Goal: Task Accomplishment & Management: Manage account settings

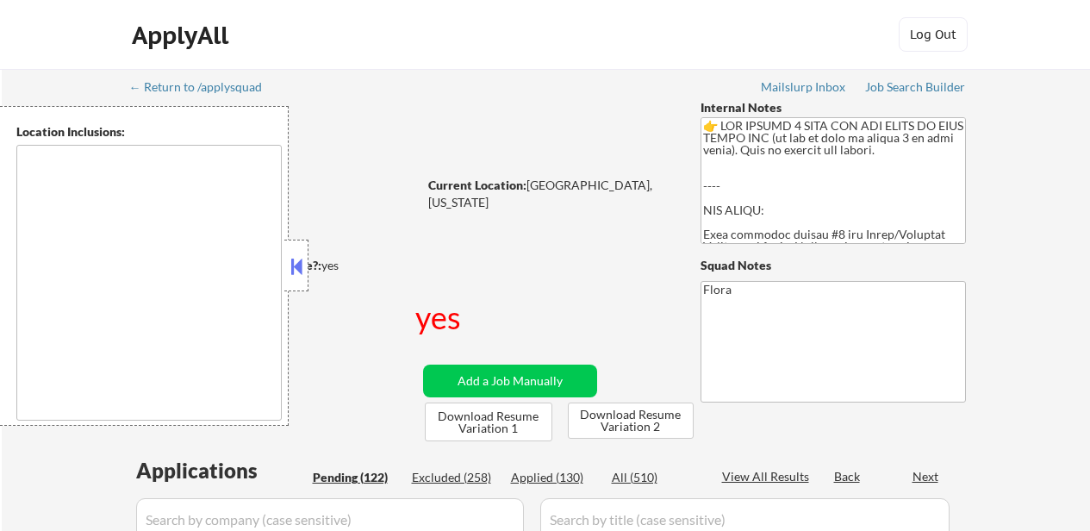
select select ""pending""
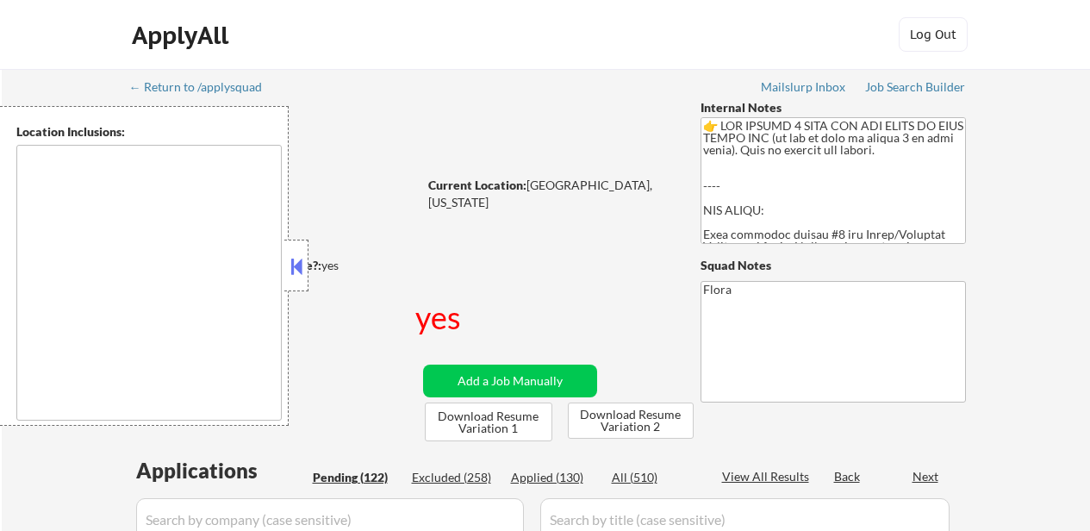
select select ""pending""
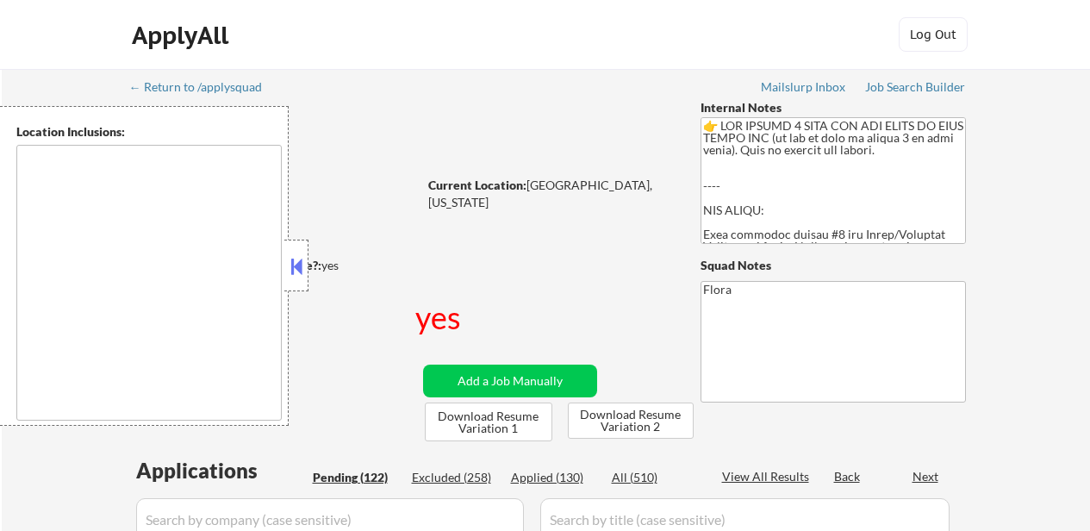
select select ""pending""
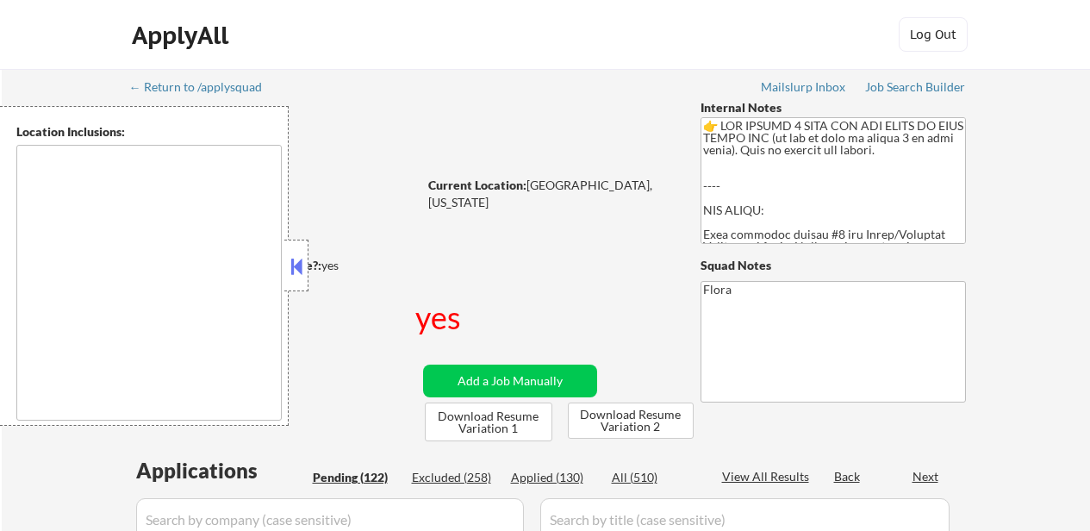
select select ""pending""
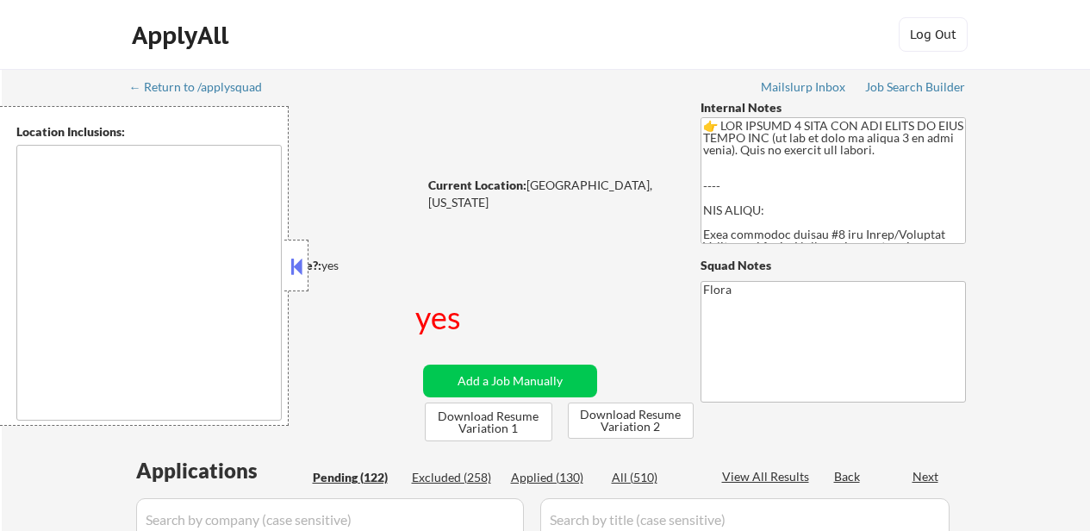
select select ""pending""
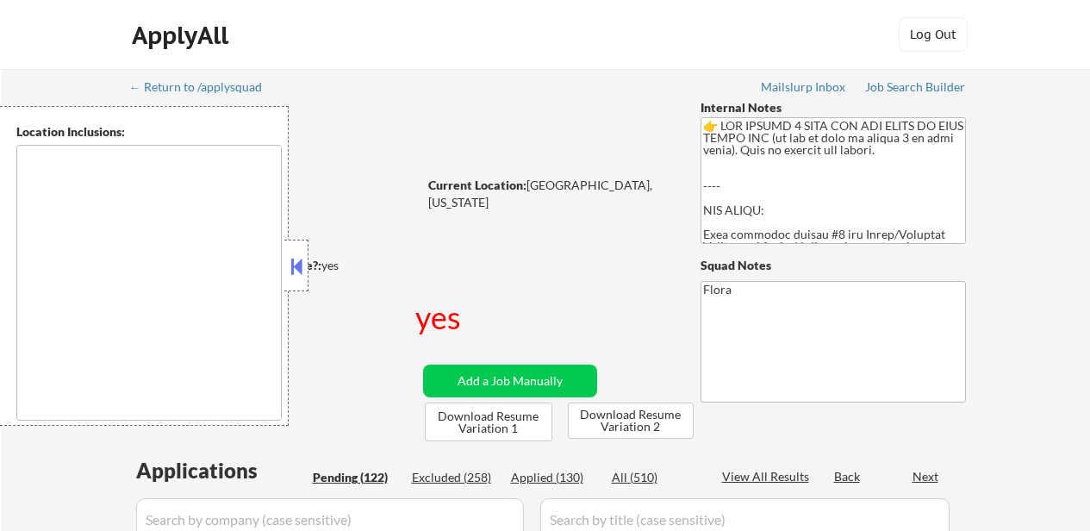
select select ""pending""
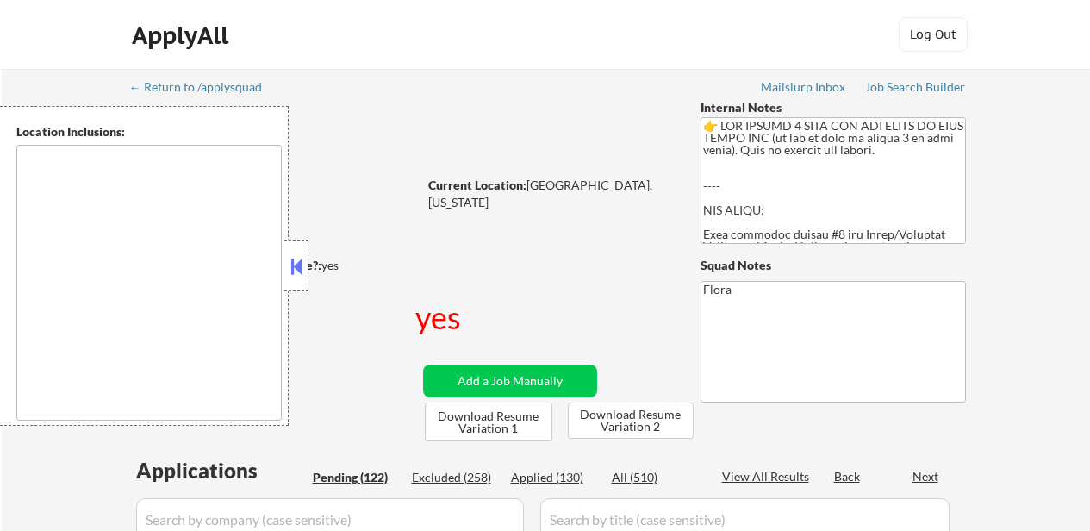
select select ""pending""
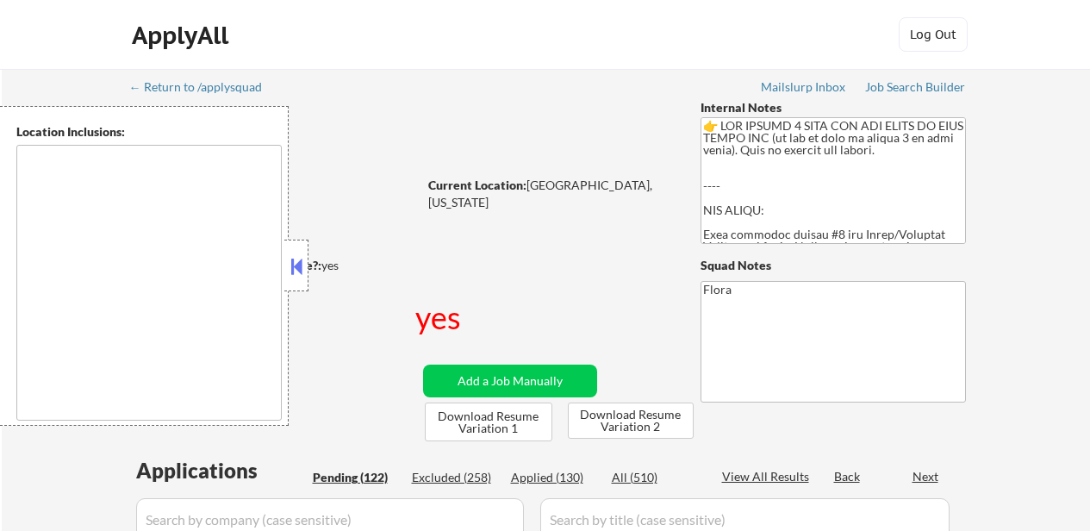
select select ""pending""
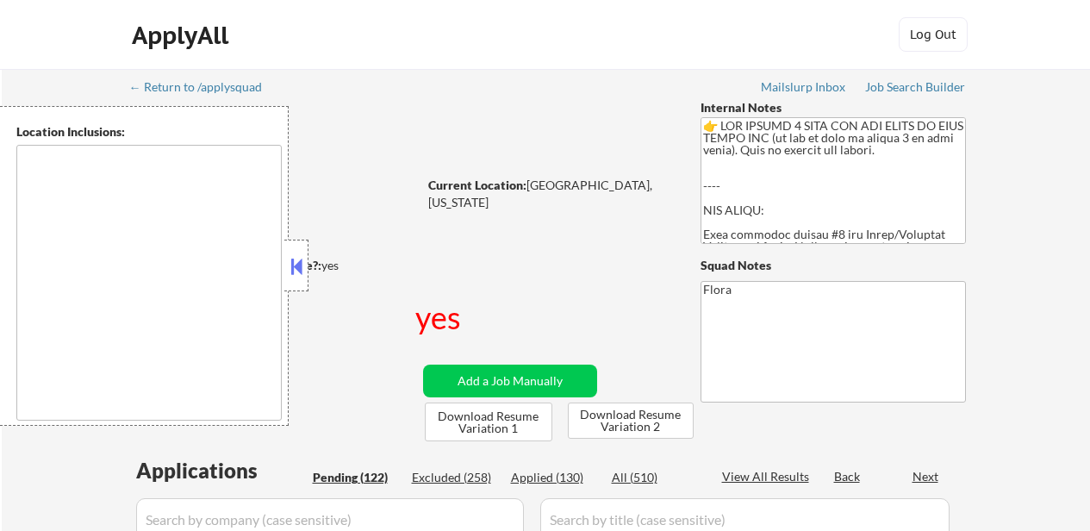
select select ""pending""
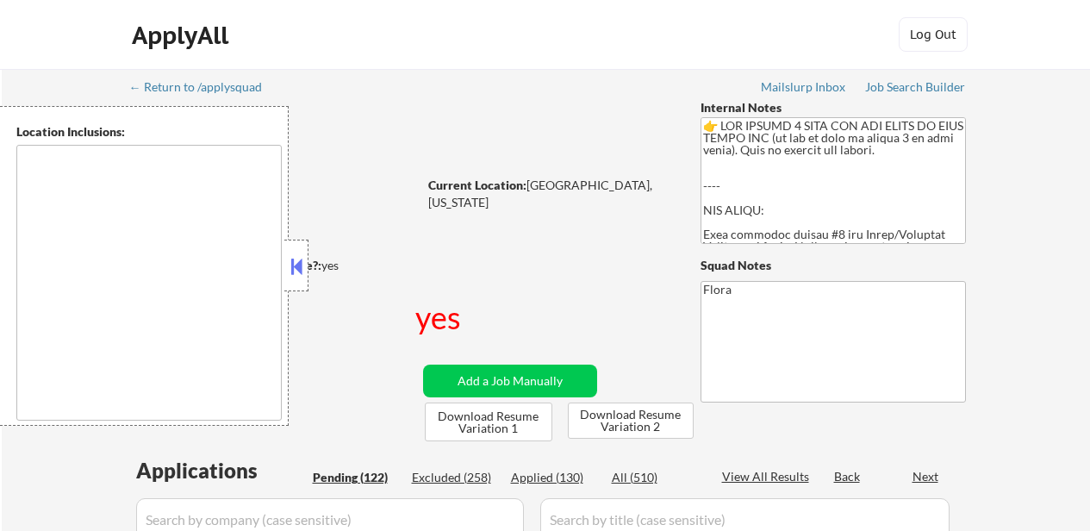
select select ""pending""
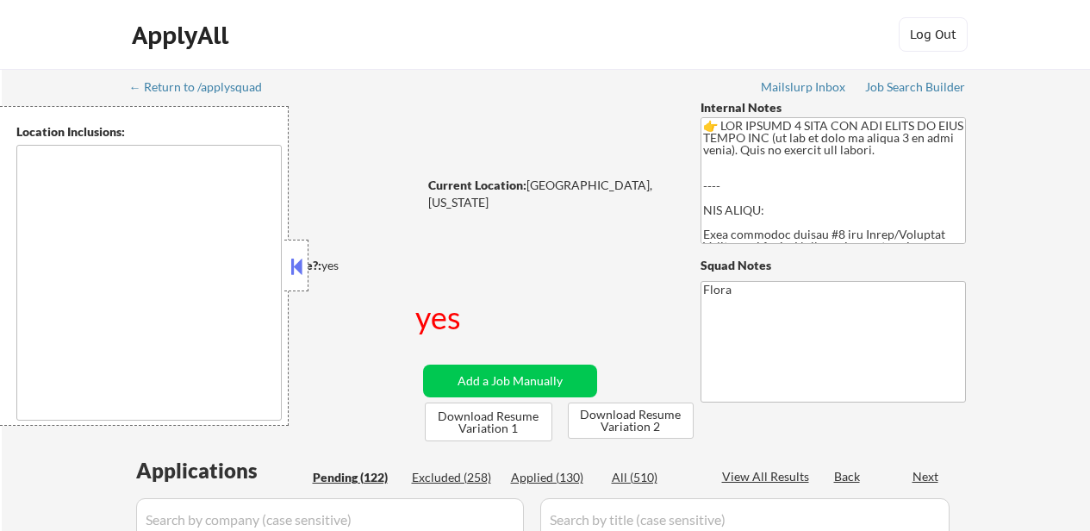
select select ""pending""
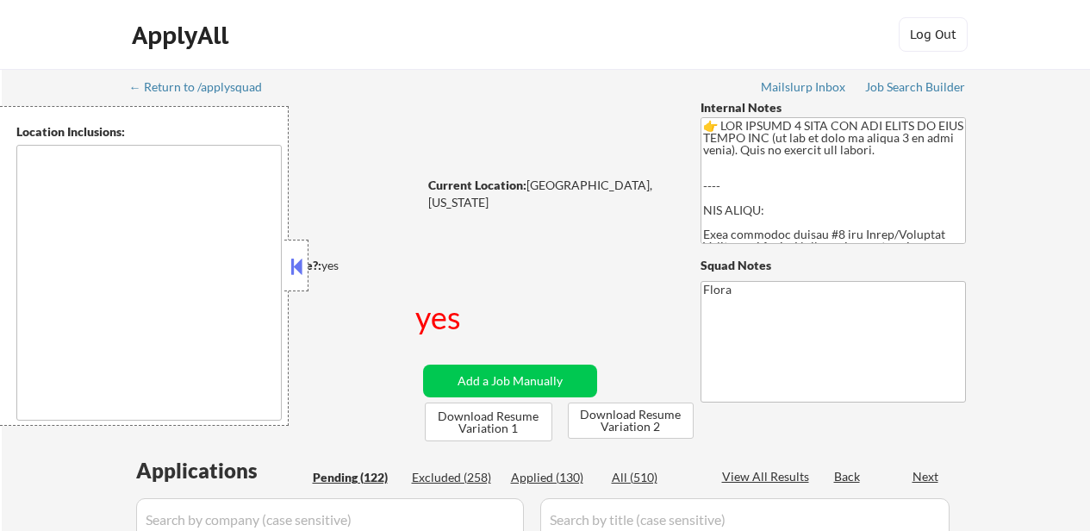
select select ""pending""
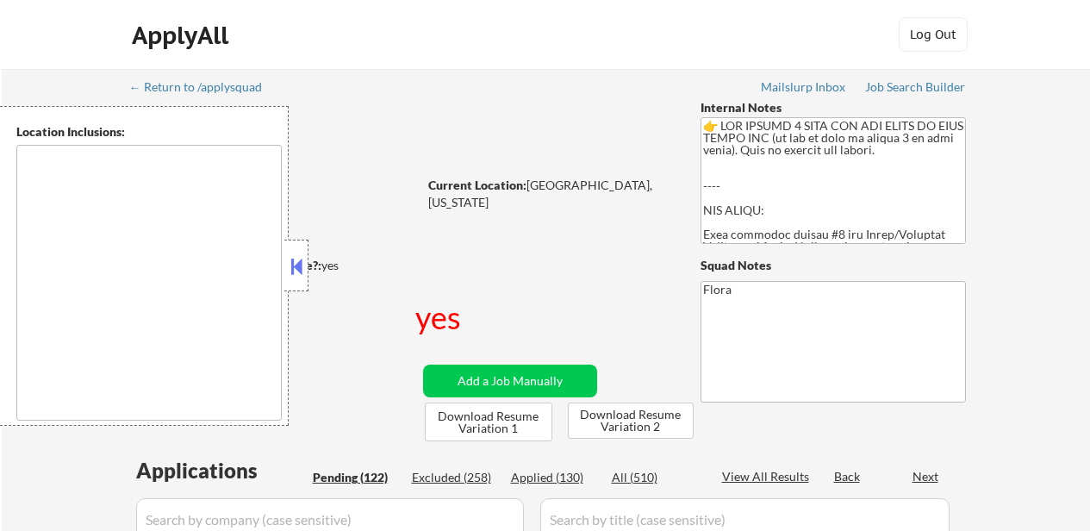
select select ""pending""
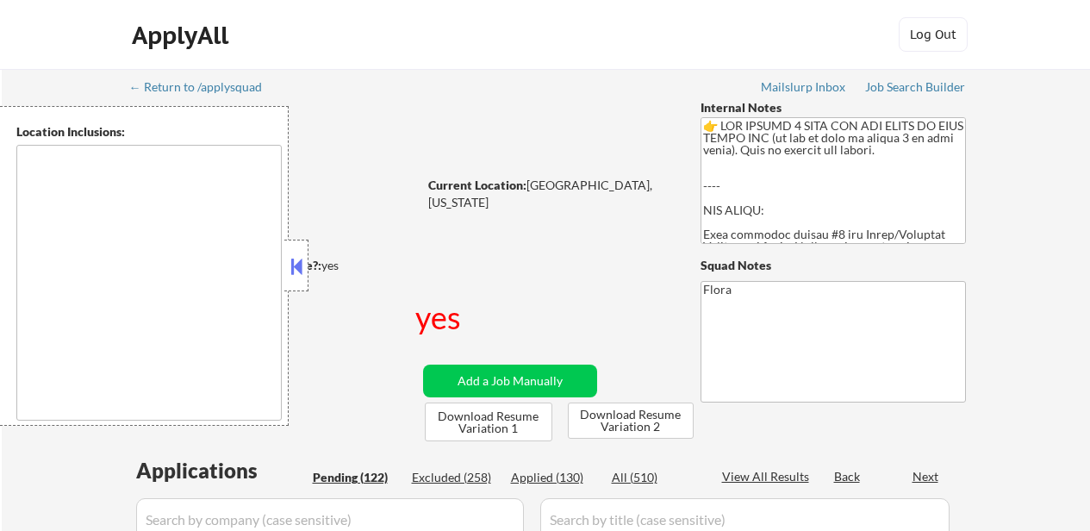
select select ""pending""
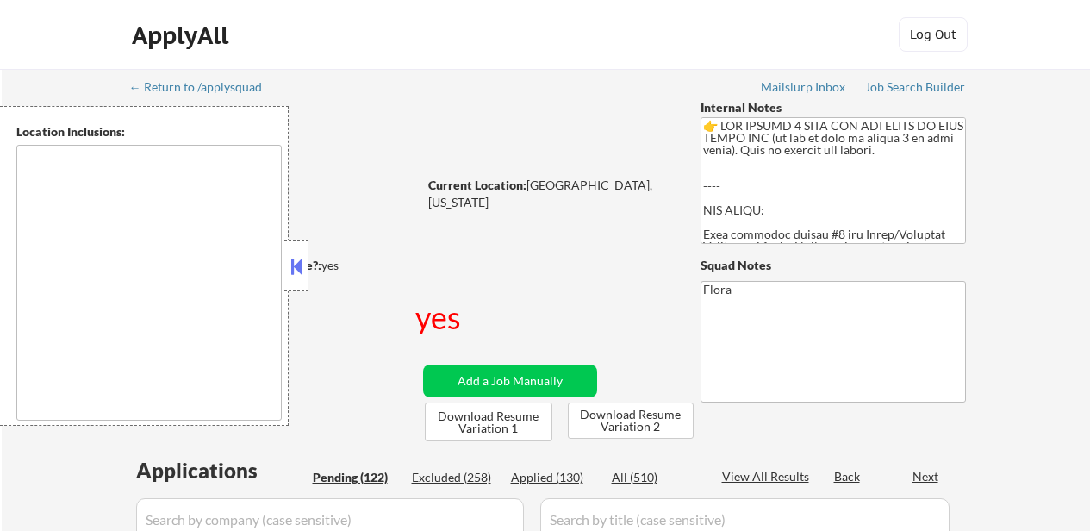
select select ""pending""
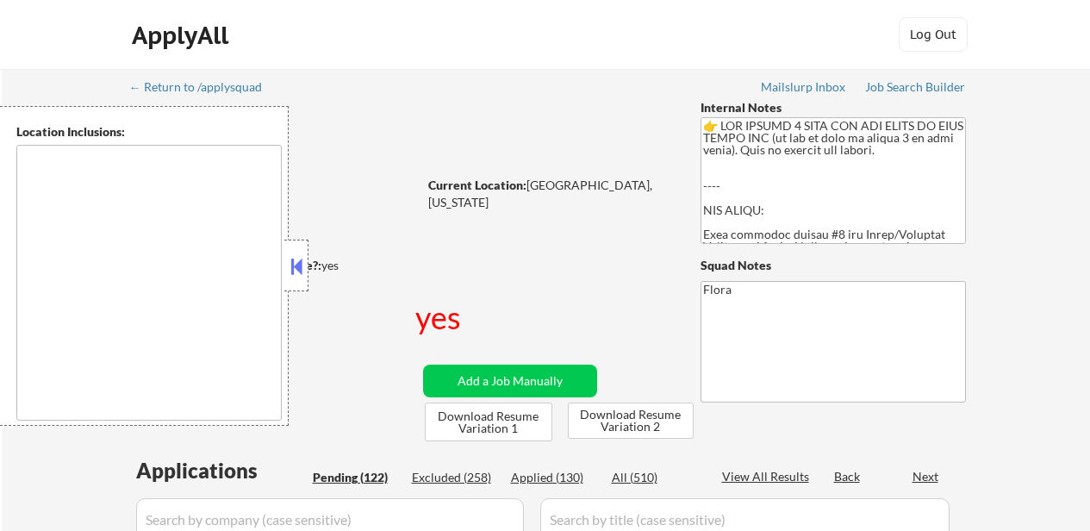
select select ""pending""
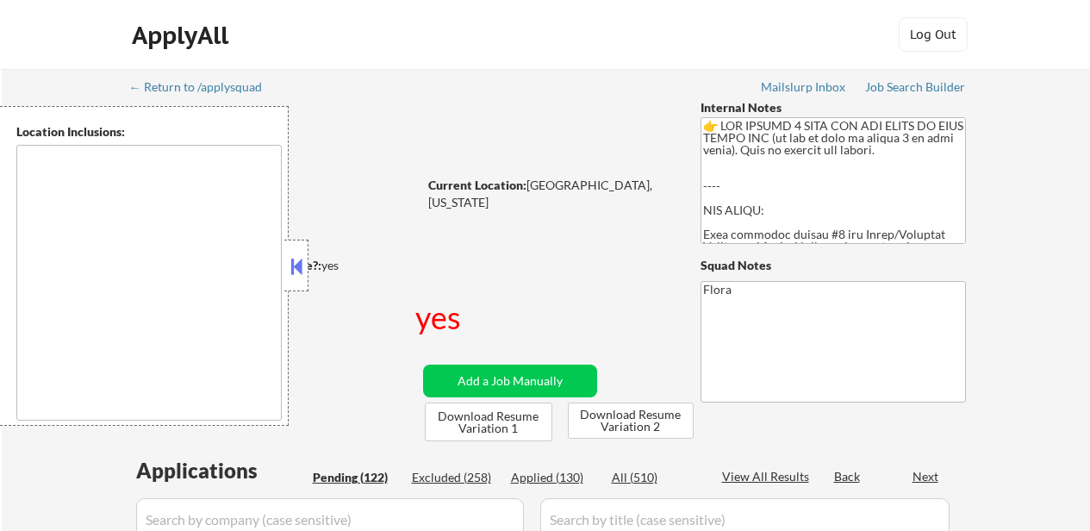
select select ""pending""
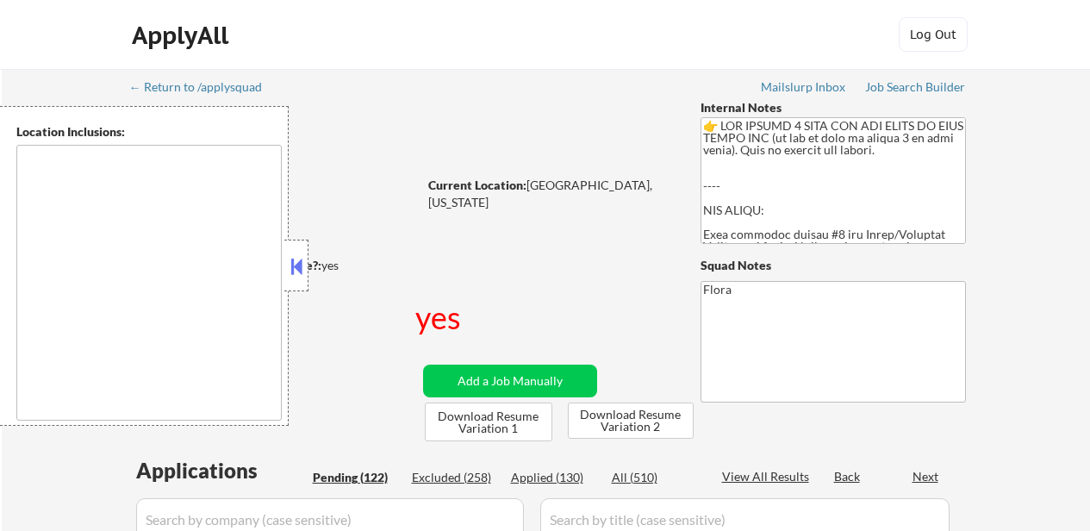
select select ""pending""
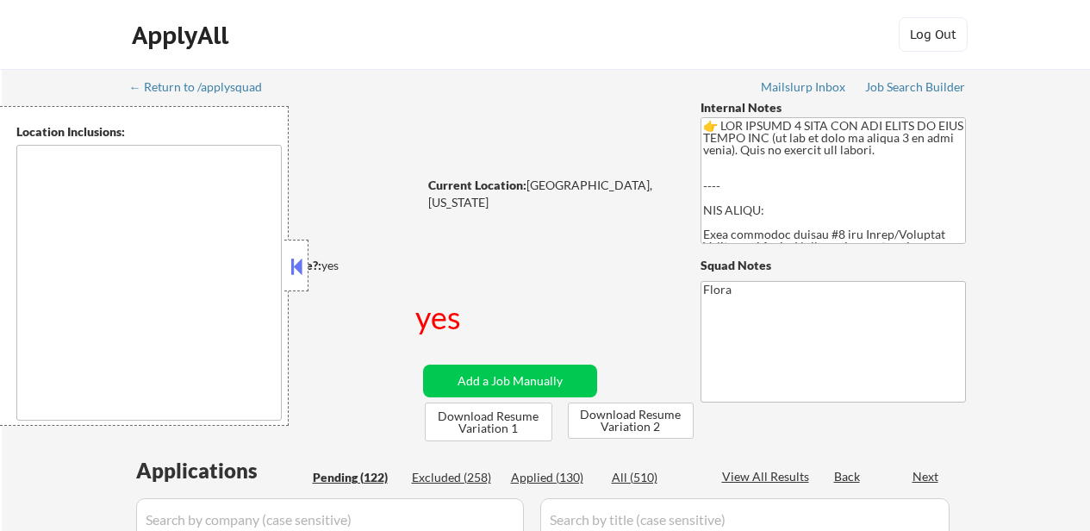
select select ""pending""
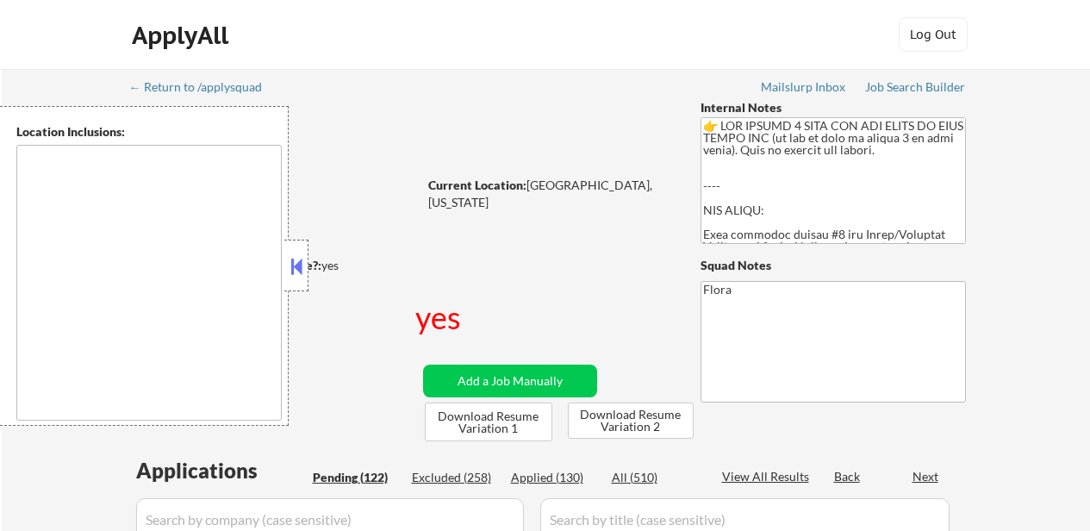
select select ""pending""
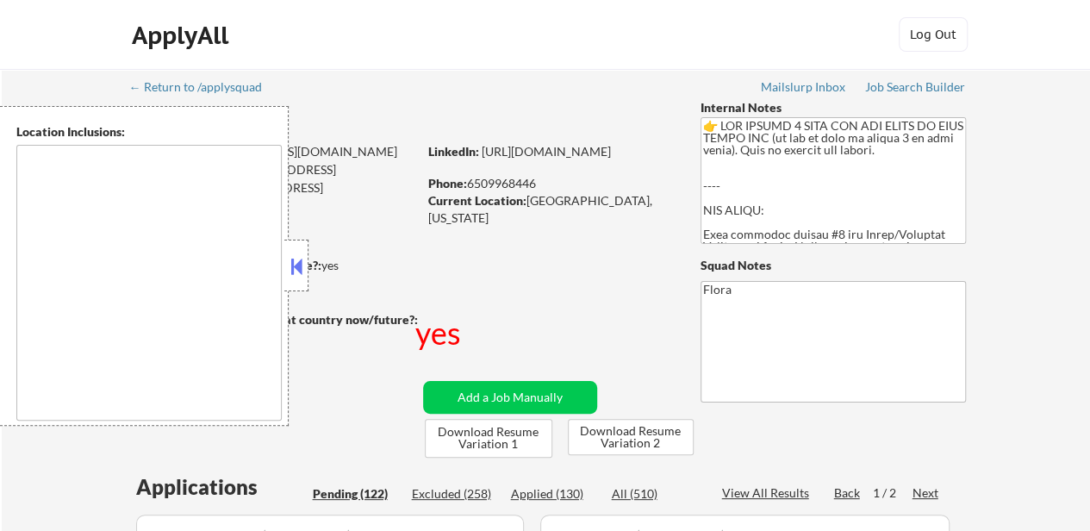
click at [293, 252] on div at bounding box center [296, 265] width 24 height 52
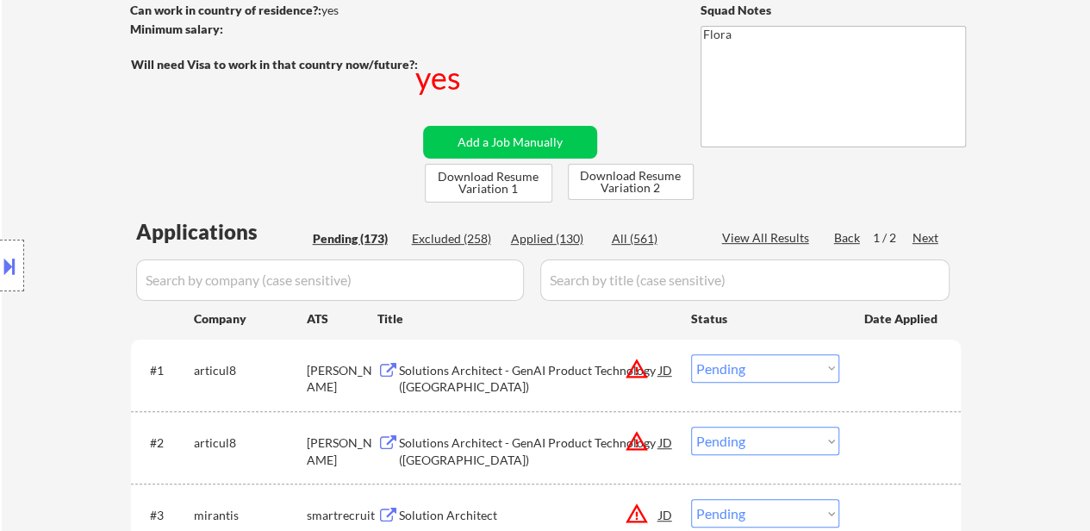
scroll to position [172, 0]
